Goal: Ask a question

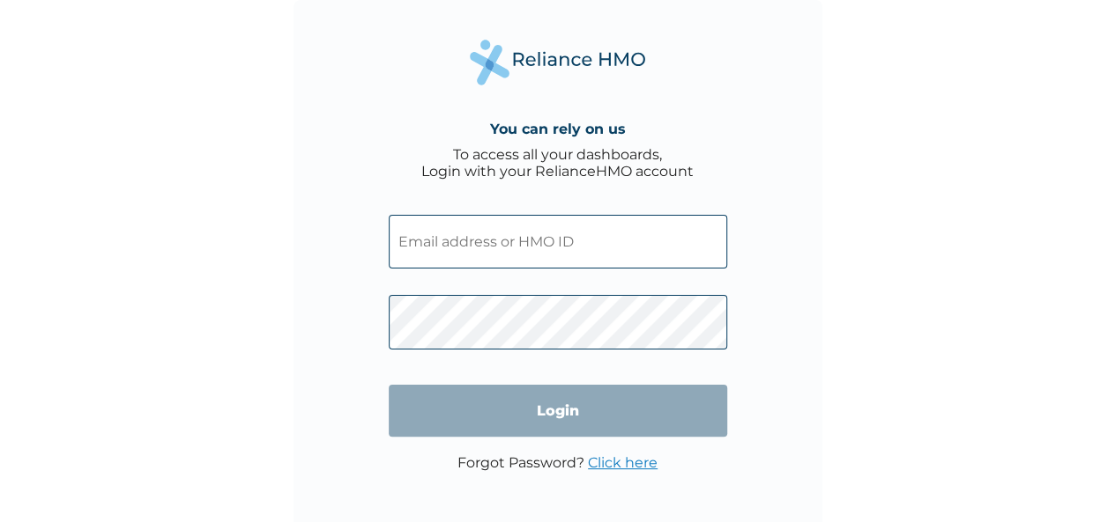
type input "CMG/10072/A"
click at [522, 416] on input "Login" at bounding box center [558, 411] width 338 height 52
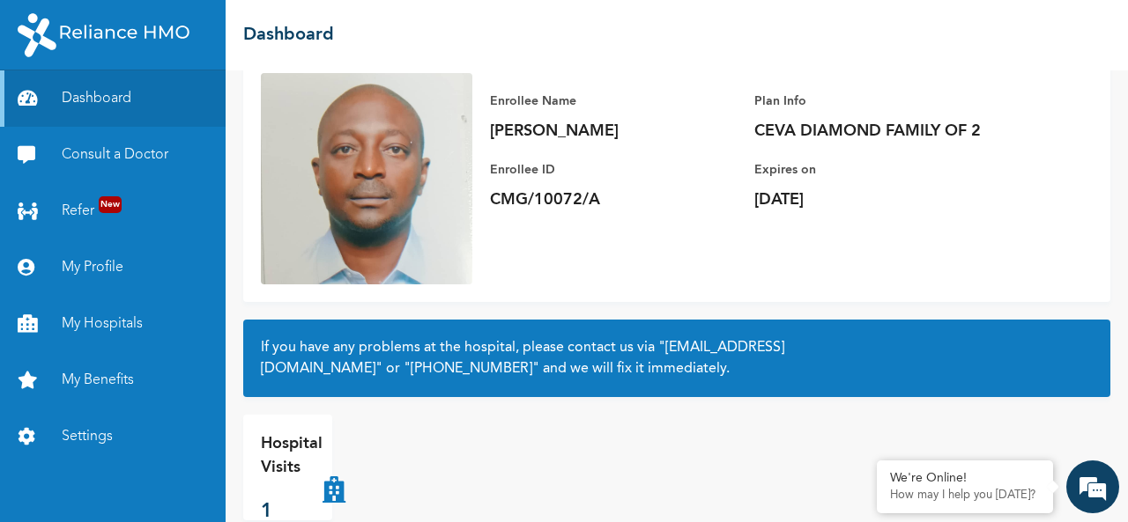
scroll to position [159, 0]
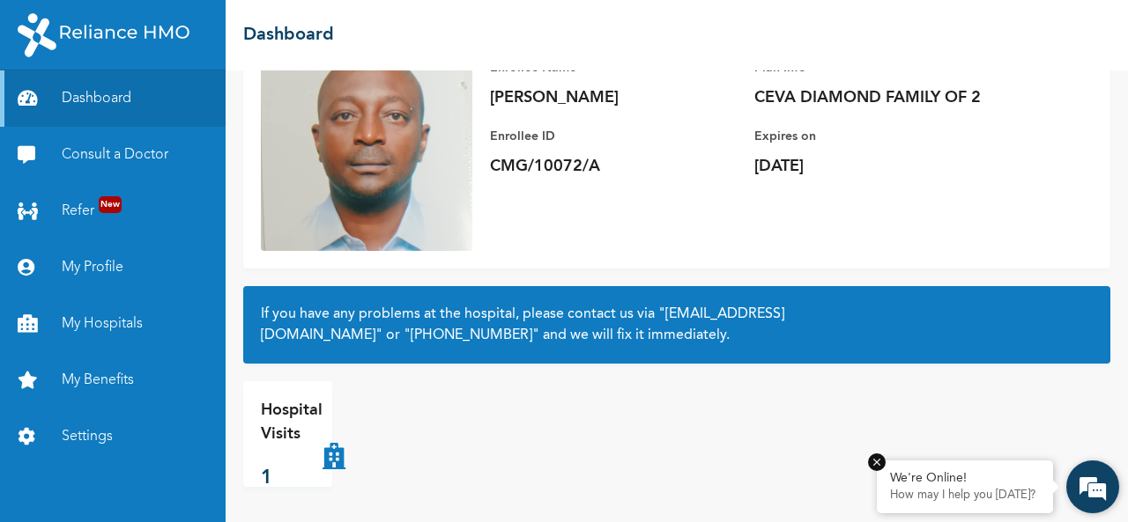
click at [967, 498] on p "How may I help you [DATE]?" at bounding box center [965, 496] width 150 height 14
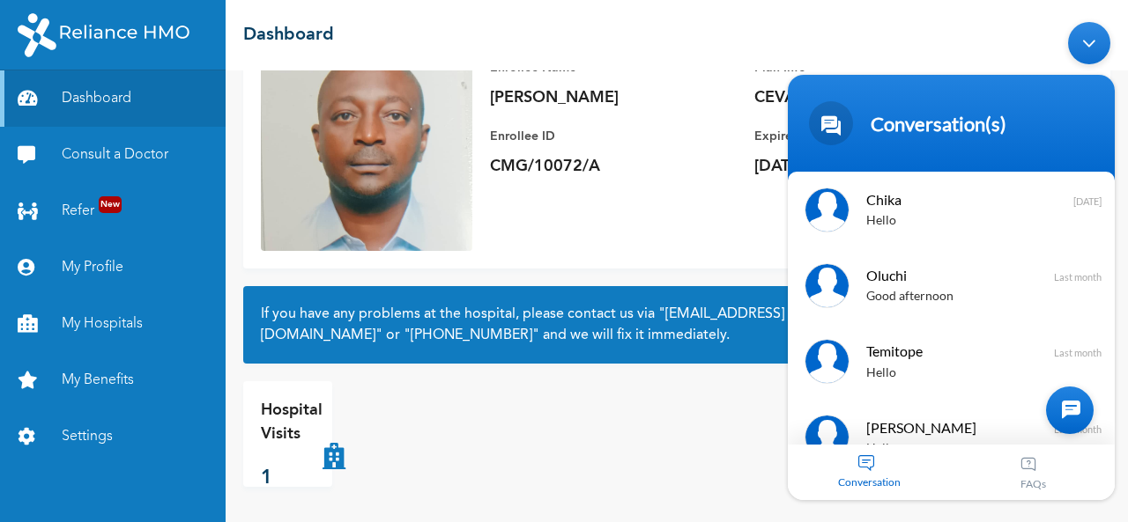
click at [923, 480] on span "Conversation" at bounding box center [870, 481] width 164 height 13
click at [967, 119] on div "Conversation(s)" at bounding box center [972, 123] width 204 height 24
click at [1082, 53] on div "Minimize live chat window" at bounding box center [1089, 42] width 42 height 42
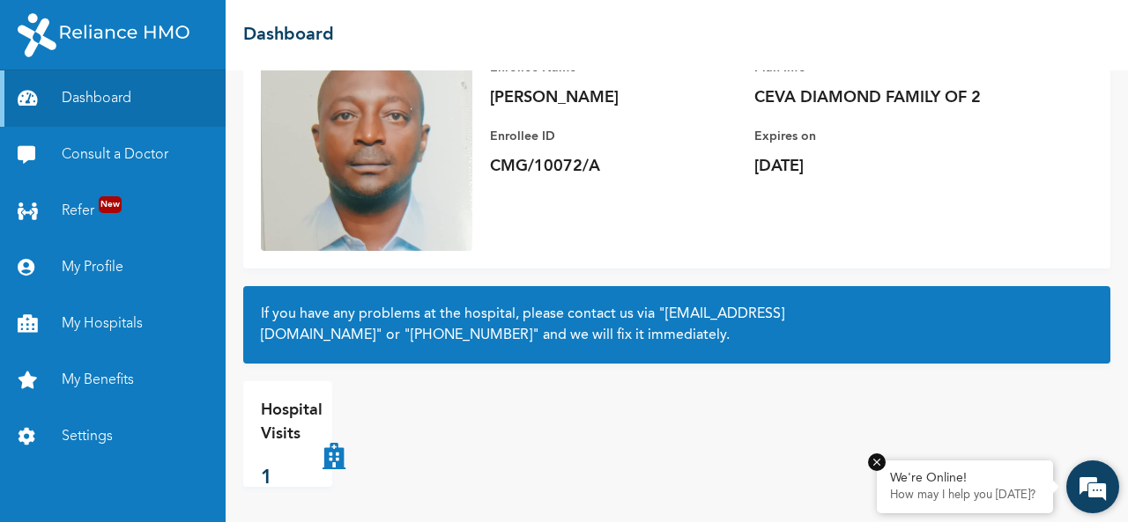
click at [969, 490] on p "How may I help you [DATE]?" at bounding box center [965, 496] width 150 height 14
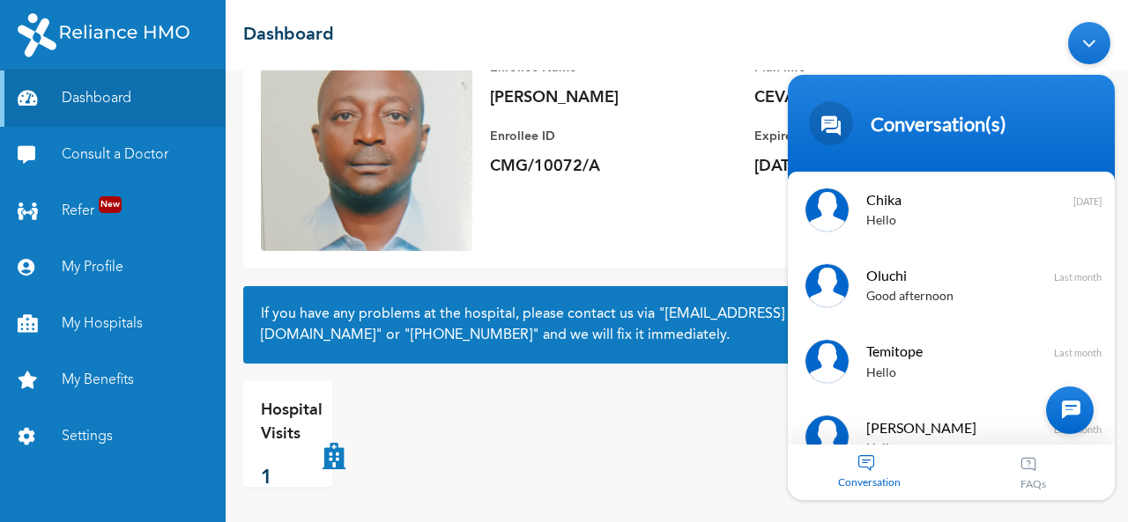
click at [1064, 411] on div at bounding box center [1070, 410] width 48 height 48
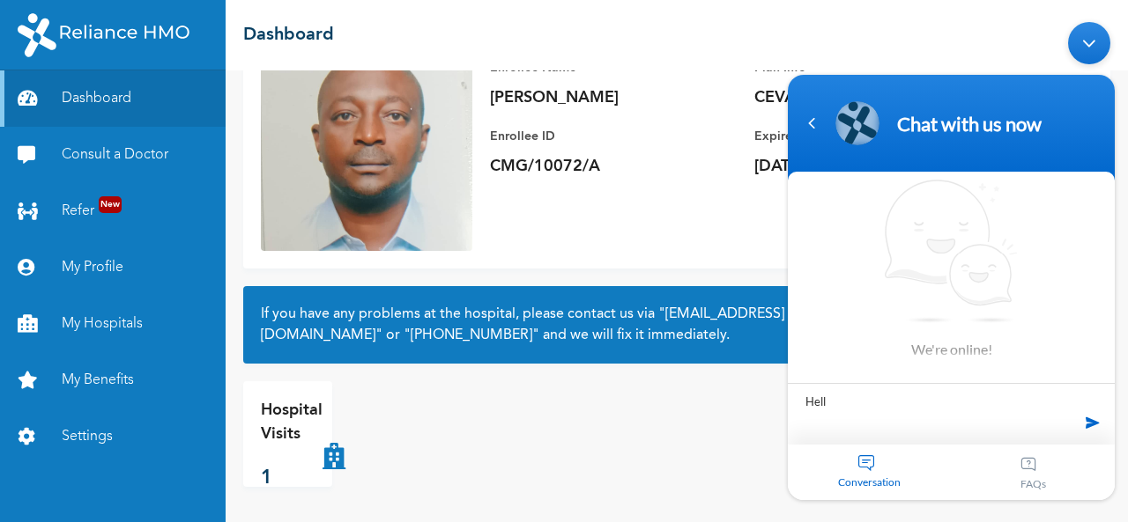
type textarea "Hello"
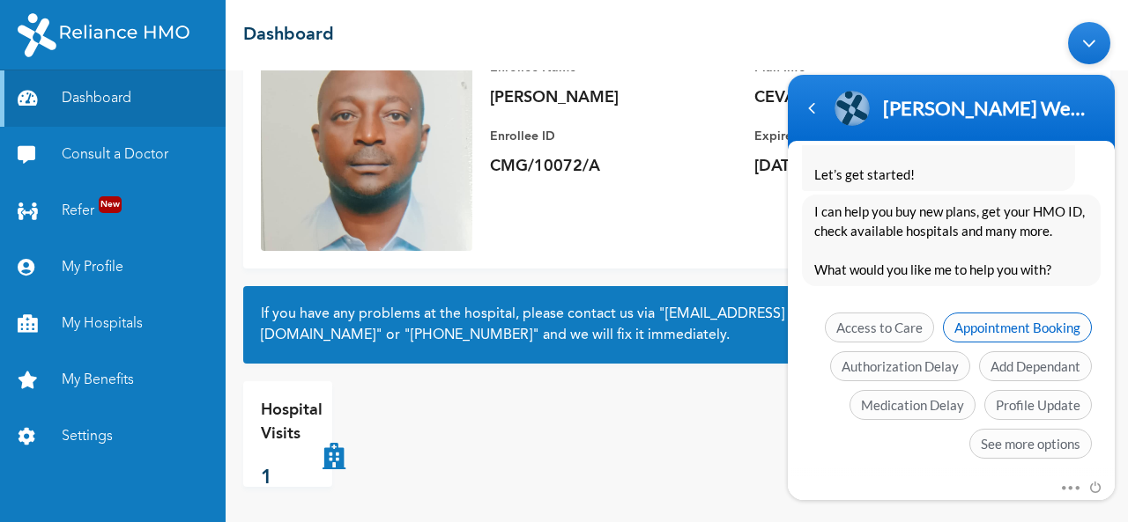
scroll to position [469, 0]
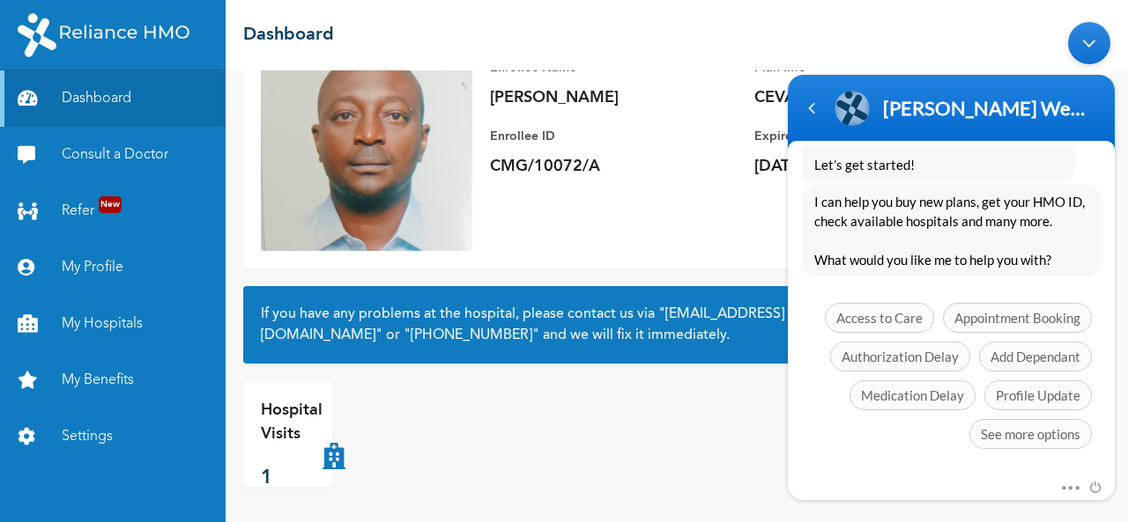
click at [1019, 430] on span "See more options" at bounding box center [1030, 433] width 122 height 30
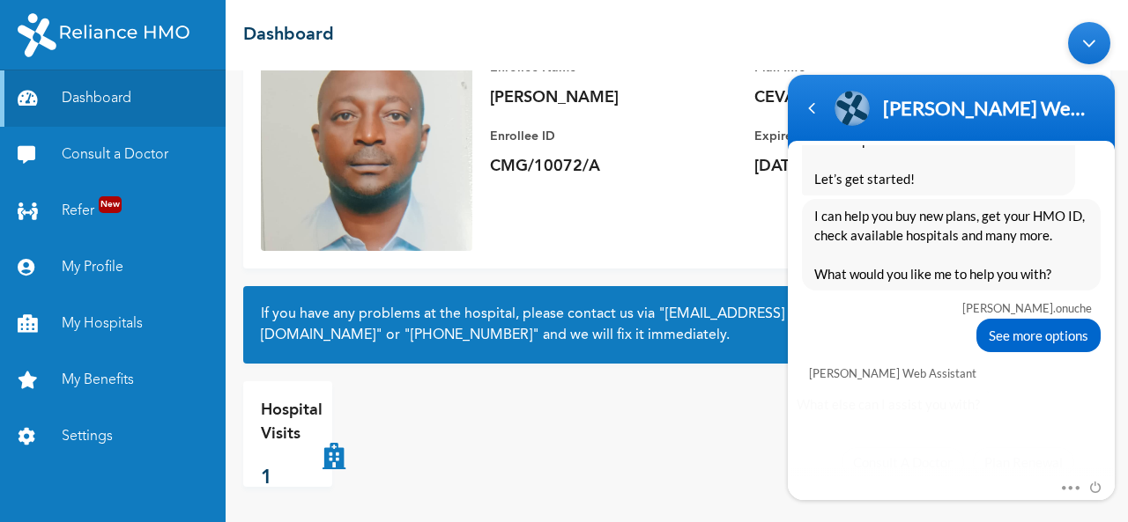
scroll to position [597, 0]
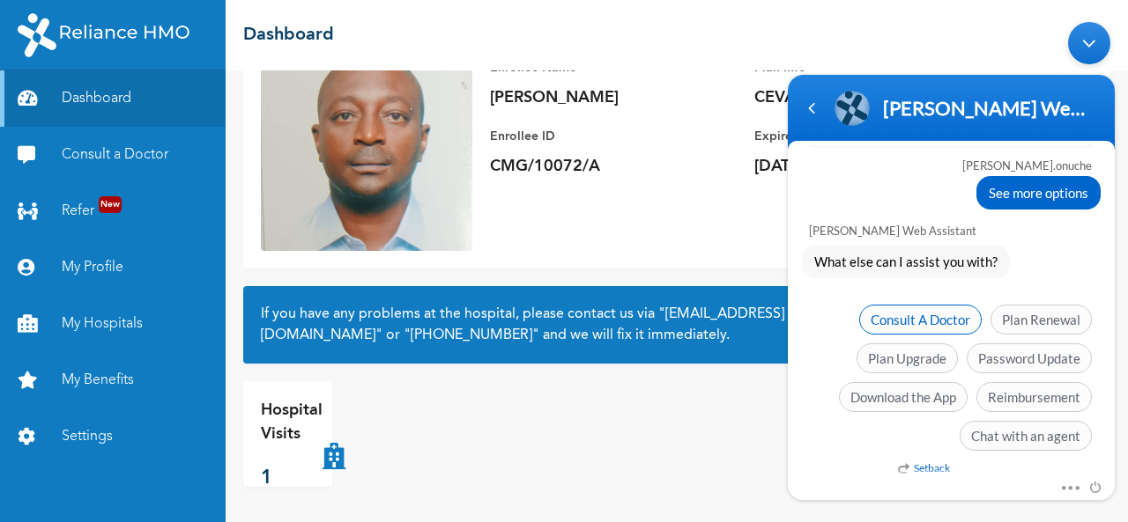
click at [936, 316] on span "Consult A Doctor" at bounding box center [920, 319] width 122 height 30
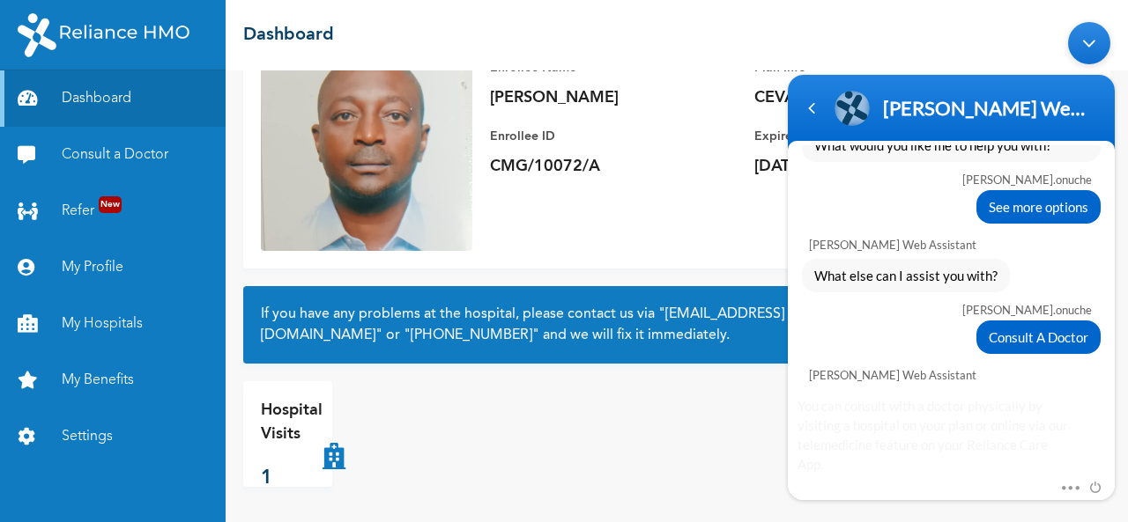
scroll to position [747, 0]
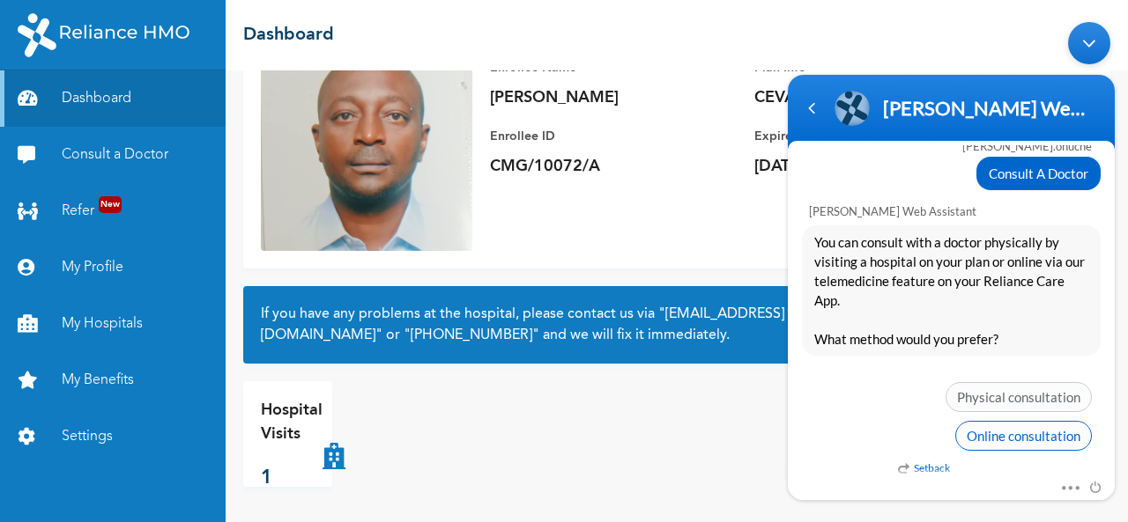
click at [1001, 432] on span "Online consultation" at bounding box center [1023, 435] width 137 height 30
